Goal: Information Seeking & Learning: Learn about a topic

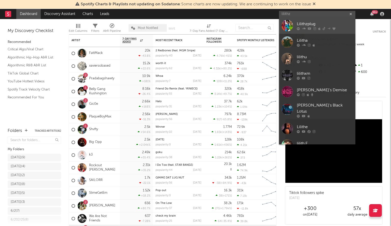
type input "lilithz"
click at [287, 26] on div at bounding box center [286, 25] width 11 height 11
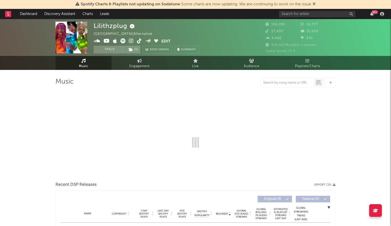
select select "6m"
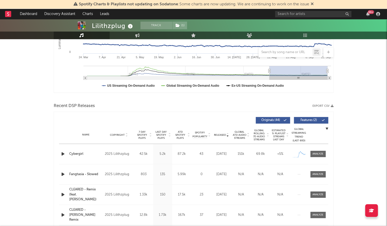
scroll to position [120, 0]
